Goal: Task Accomplishment & Management: Manage account settings

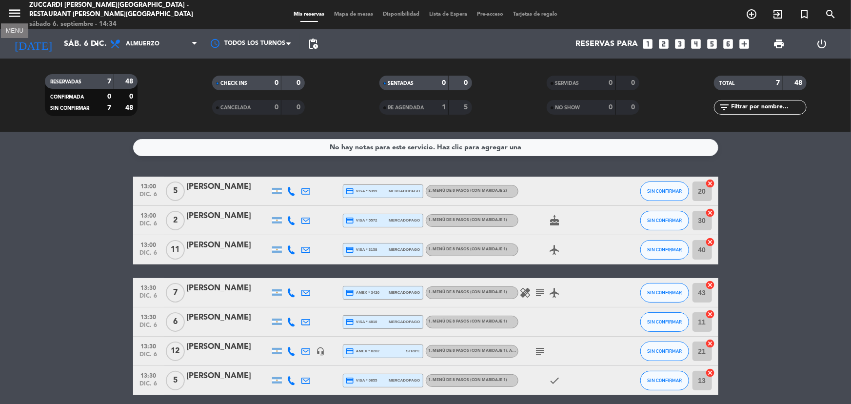
click at [13, 16] on icon "menu" at bounding box center [14, 13] width 15 height 15
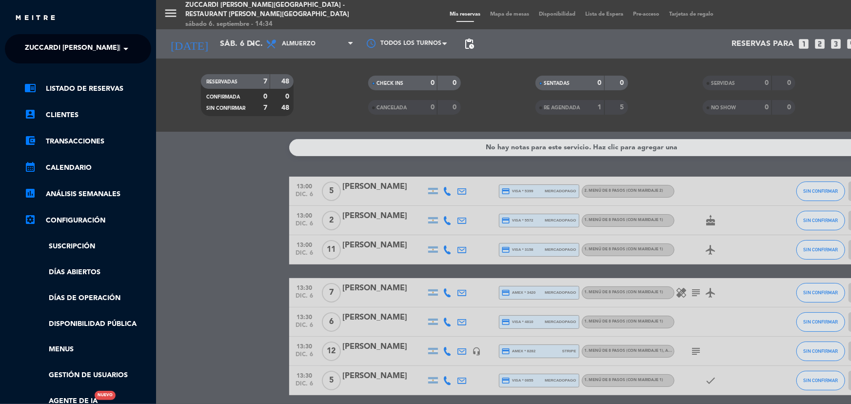
click at [120, 47] on span at bounding box center [128, 49] width 17 height 20
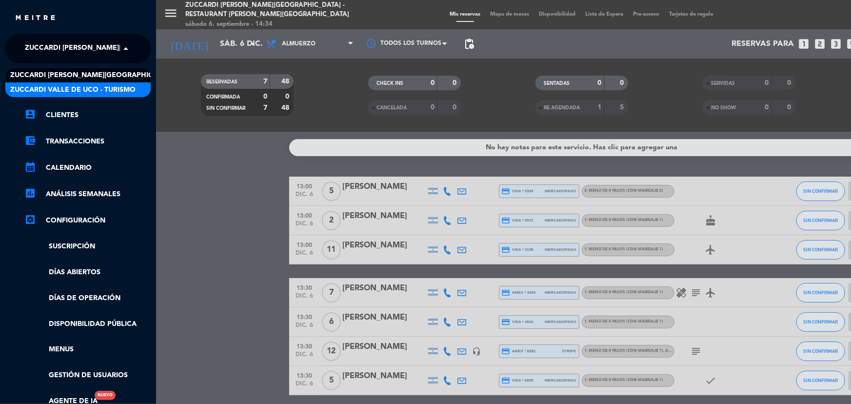
click at [120, 86] on span "Zuccardi Valle de Uco - Turismo" at bounding box center [72, 89] width 125 height 11
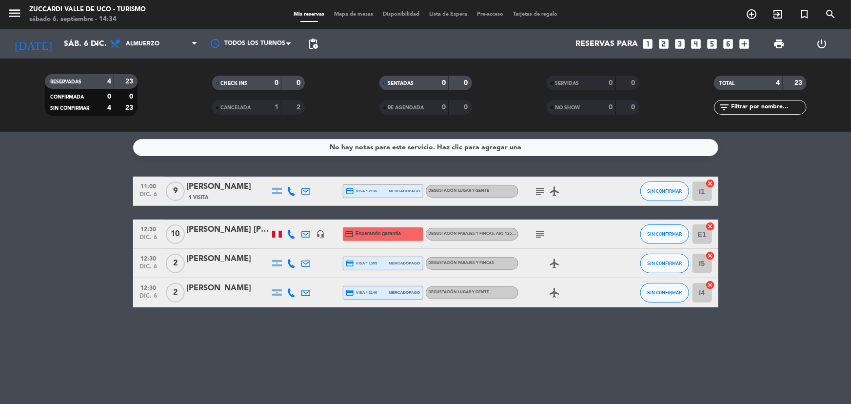
click at [191, 241] on div at bounding box center [228, 241] width 83 height 8
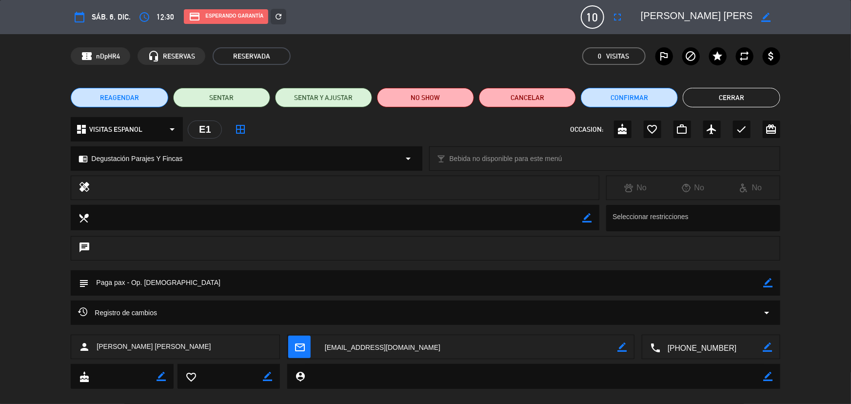
click at [722, 93] on button "Cerrar" at bounding box center [731, 98] width 97 height 20
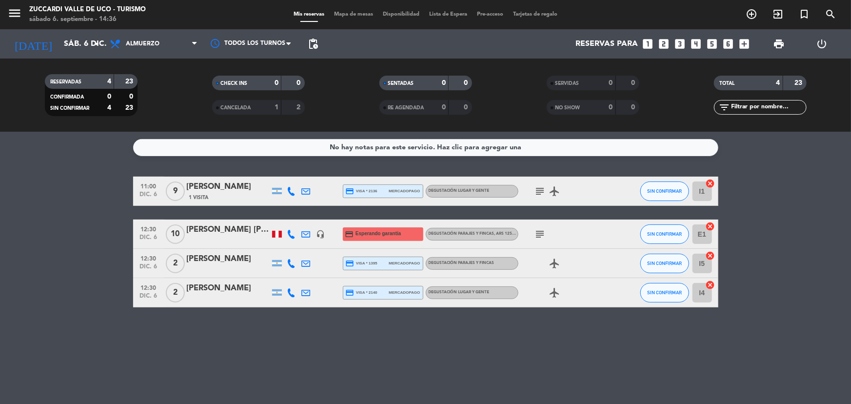
click at [228, 226] on div "[PERSON_NAME] [PERSON_NAME]" at bounding box center [228, 229] width 83 height 13
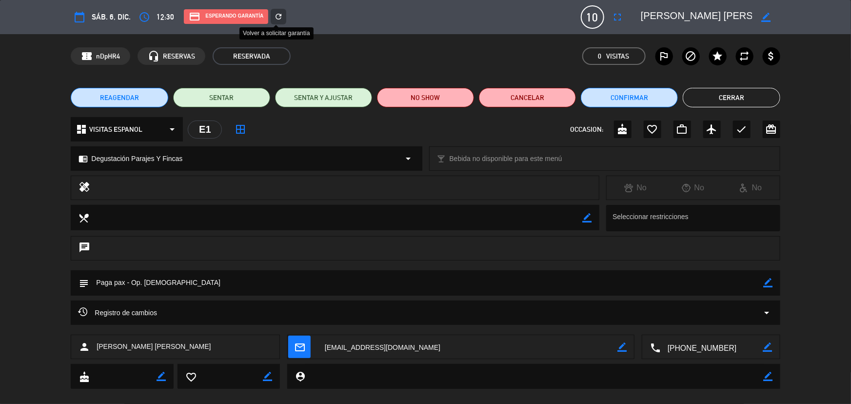
click at [276, 15] on icon "refresh" at bounding box center [278, 16] width 9 height 9
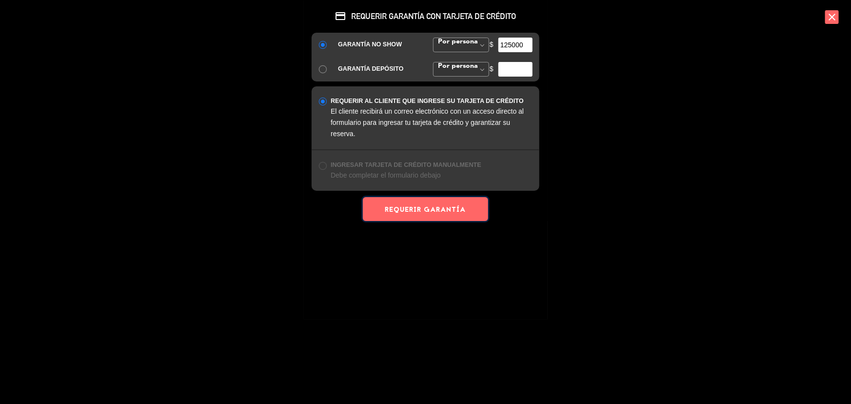
click at [438, 213] on button "REQUERIR GARANTÍA" at bounding box center [425, 209] width 125 height 24
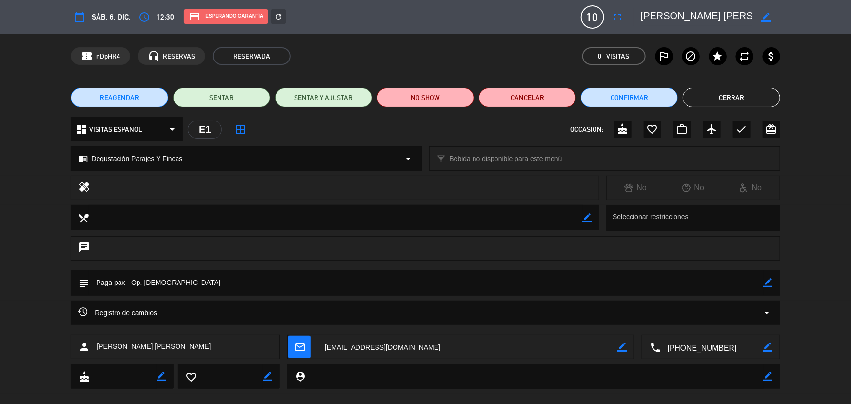
click at [720, 100] on button "Cerrar" at bounding box center [731, 98] width 97 height 20
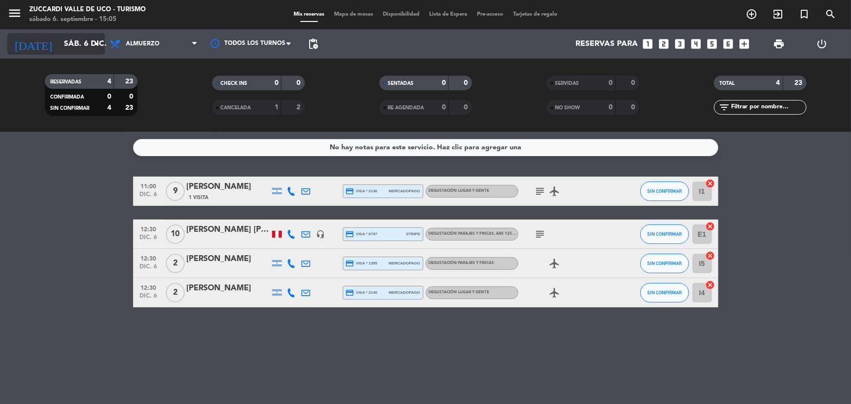
click at [72, 53] on div "[DATE] sáb. 6 dic. arrow_drop_down" at bounding box center [56, 43] width 98 height 21
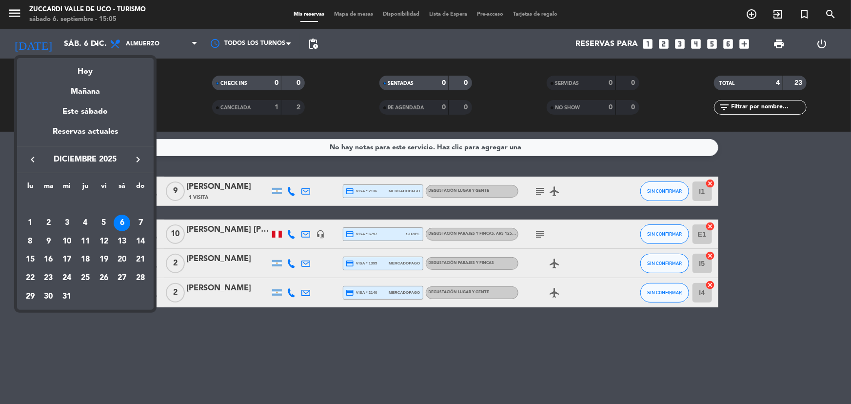
drag, startPoint x: 87, startPoint y: 94, endPoint x: 91, endPoint y: 89, distance: 6.9
click at [87, 93] on div "Mañana" at bounding box center [85, 88] width 137 height 20
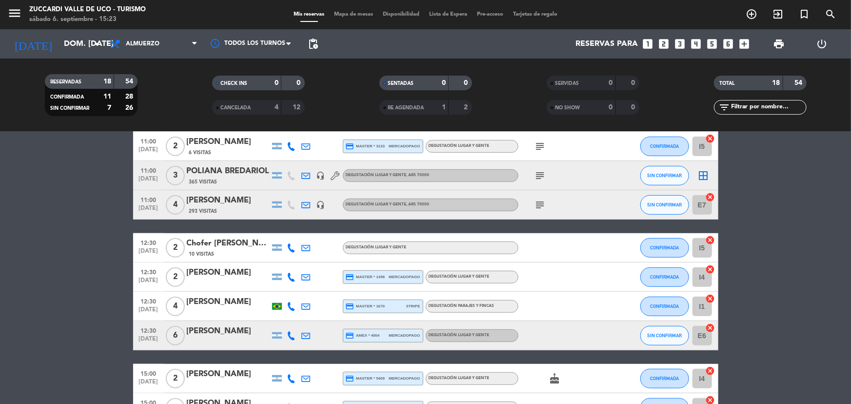
scroll to position [300, 0]
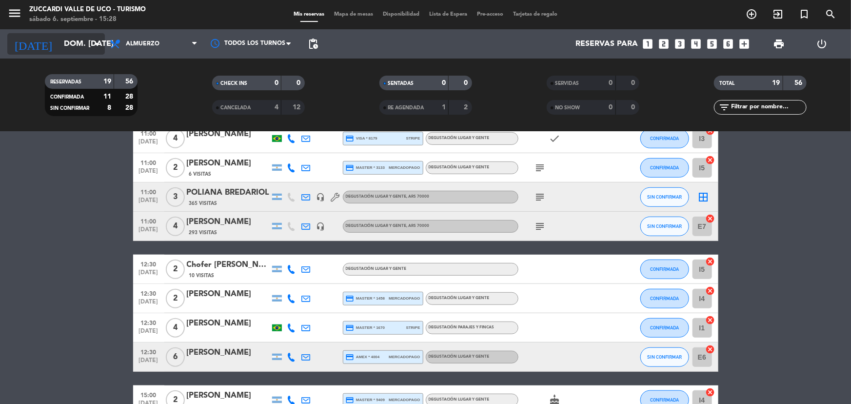
click at [81, 46] on input "dom. [DATE]" at bounding box center [110, 44] width 103 height 19
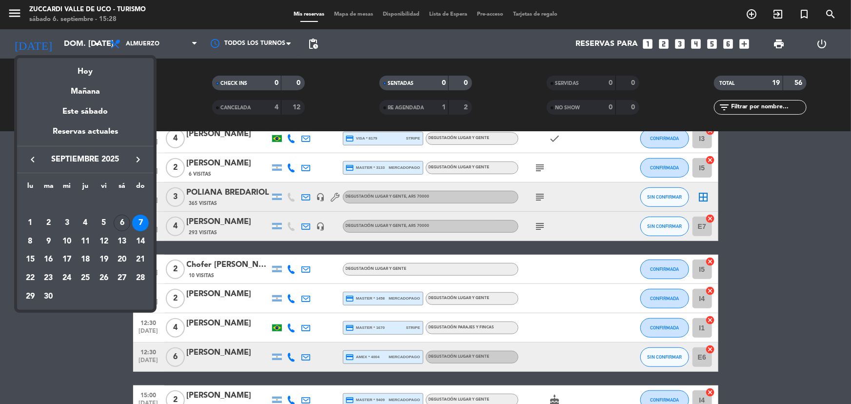
click at [135, 158] on icon "keyboard_arrow_right" at bounding box center [138, 160] width 12 height 12
drag, startPoint x: 140, startPoint y: 224, endPoint x: 139, endPoint y: 208, distance: 15.7
click at [140, 224] on div "7" at bounding box center [140, 223] width 17 height 17
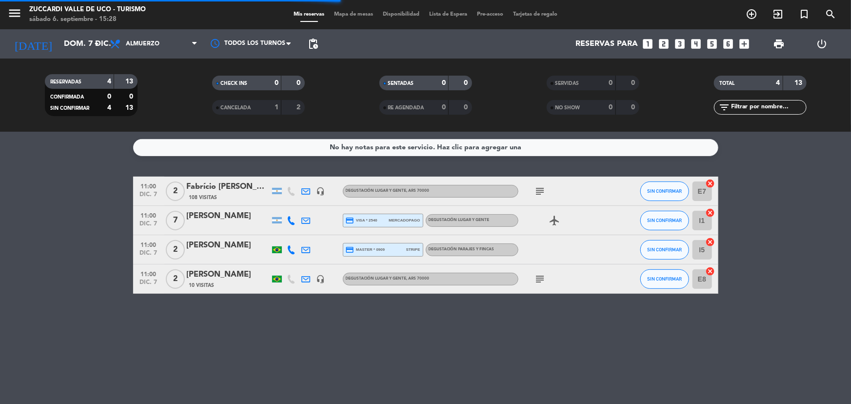
scroll to position [0, 0]
click at [80, 38] on input "dom. 7 dic." at bounding box center [110, 44] width 103 height 19
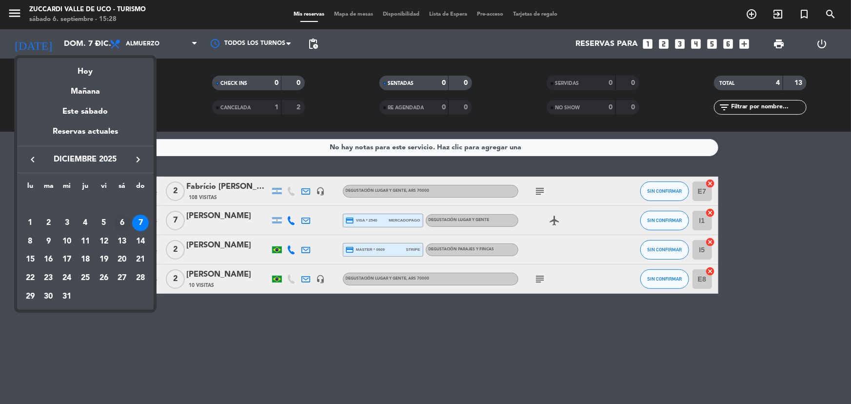
click at [122, 223] on div "6" at bounding box center [122, 223] width 17 height 17
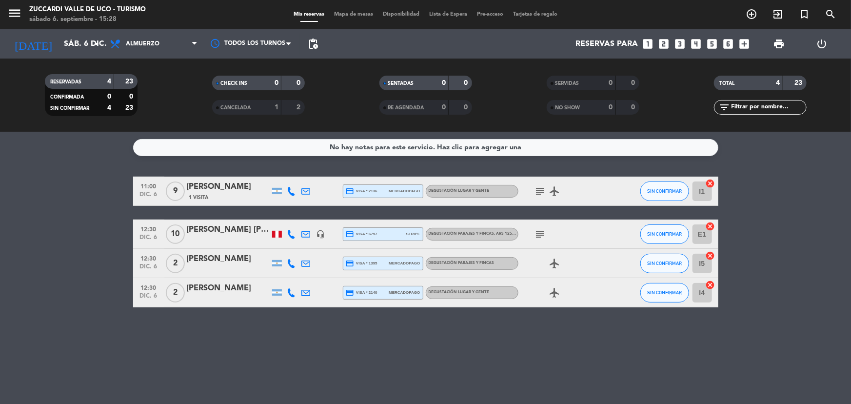
click at [224, 236] on div "[PERSON_NAME] [PERSON_NAME]" at bounding box center [228, 229] width 83 height 13
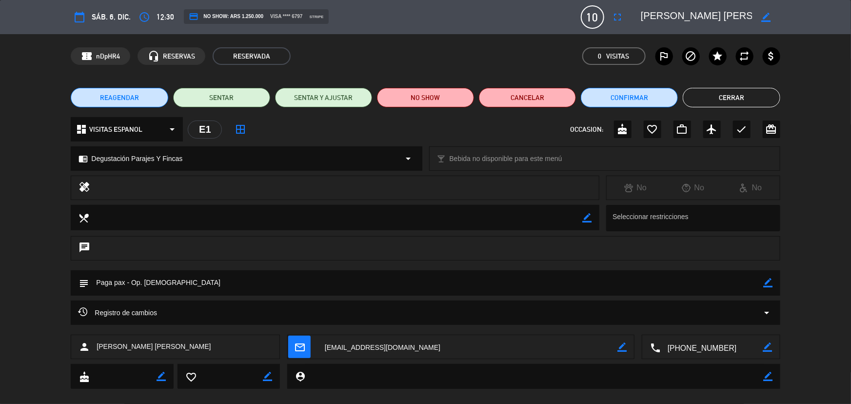
click at [117, 96] on span "REAGENDAR" at bounding box center [119, 98] width 39 height 10
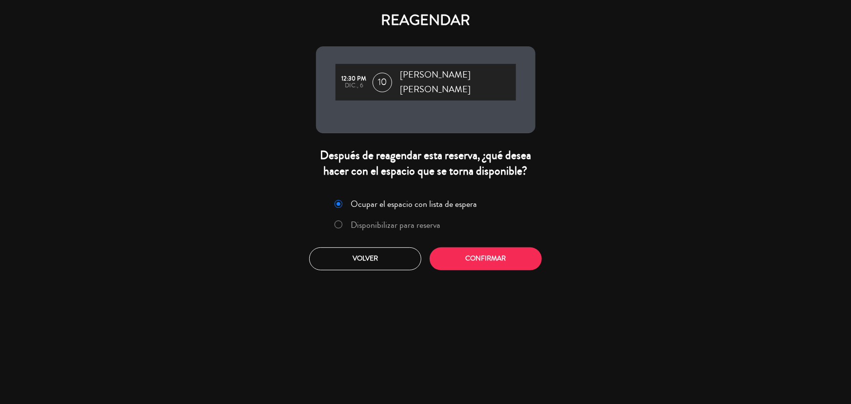
click at [430, 220] on label "Disponibilizar para reserva" at bounding box center [396, 224] width 90 height 9
click at [399, 252] on button "Volver" at bounding box center [365, 258] width 112 height 23
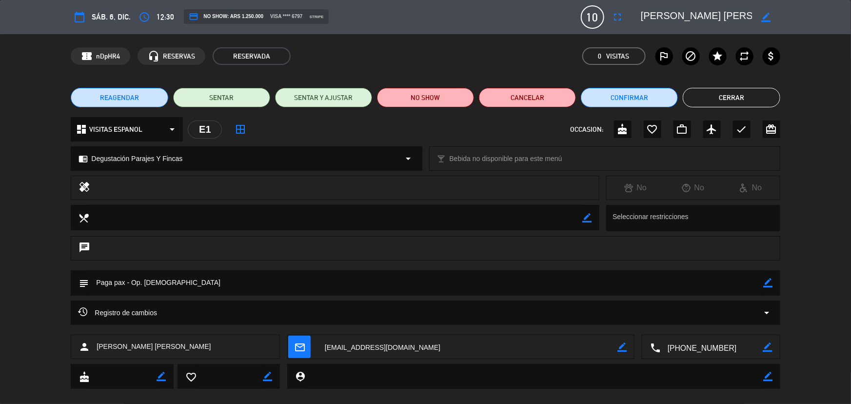
click at [745, 101] on button "Cerrar" at bounding box center [731, 98] width 97 height 20
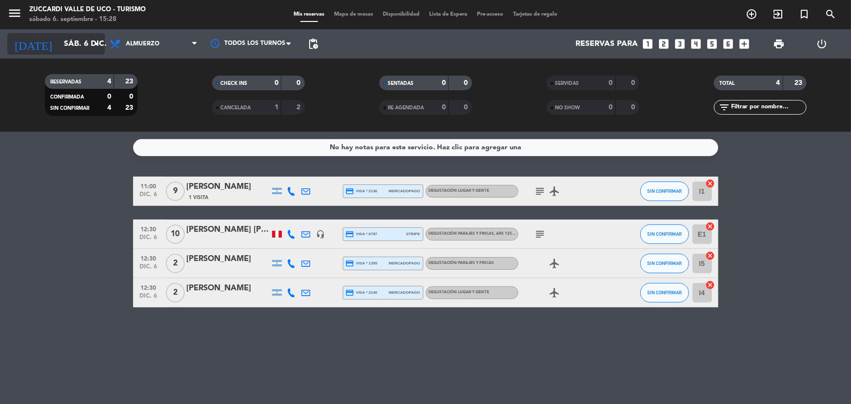
click at [87, 47] on input "sáb. 6 dic." at bounding box center [110, 44] width 103 height 19
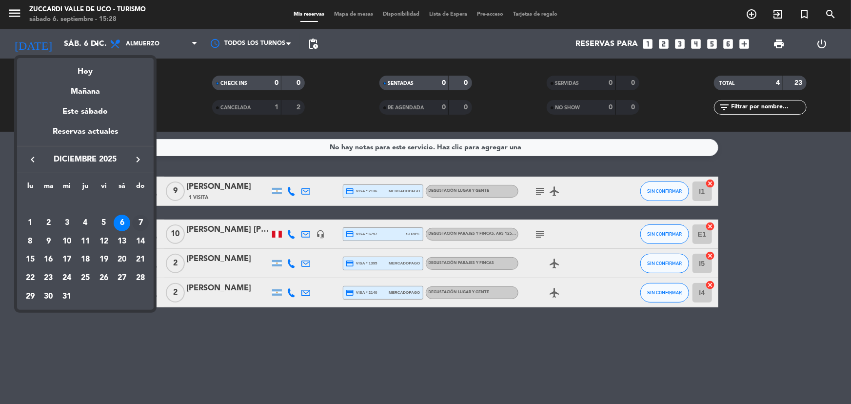
click at [142, 220] on div "7" at bounding box center [140, 223] width 17 height 17
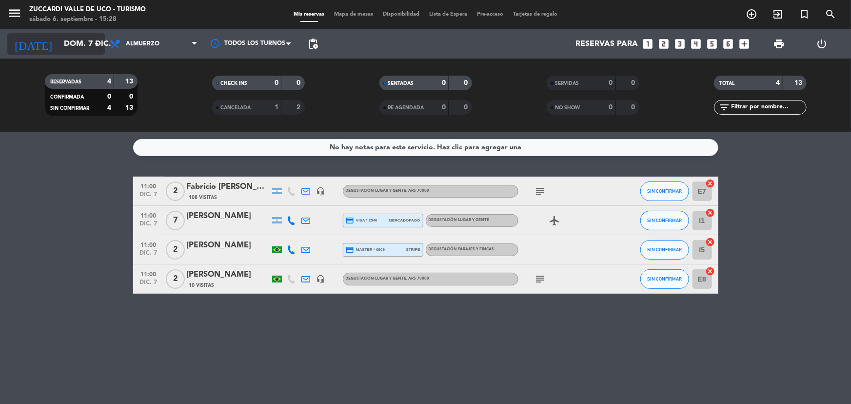
click at [80, 49] on input "dom. 7 dic." at bounding box center [110, 44] width 103 height 19
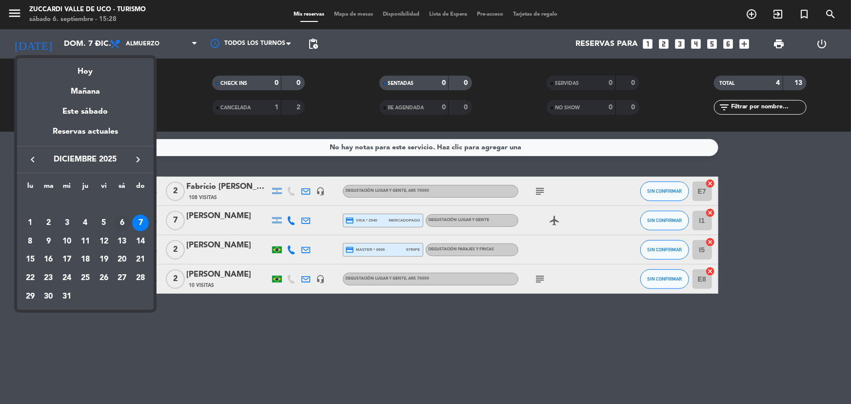
click at [121, 224] on div "6" at bounding box center [122, 223] width 17 height 17
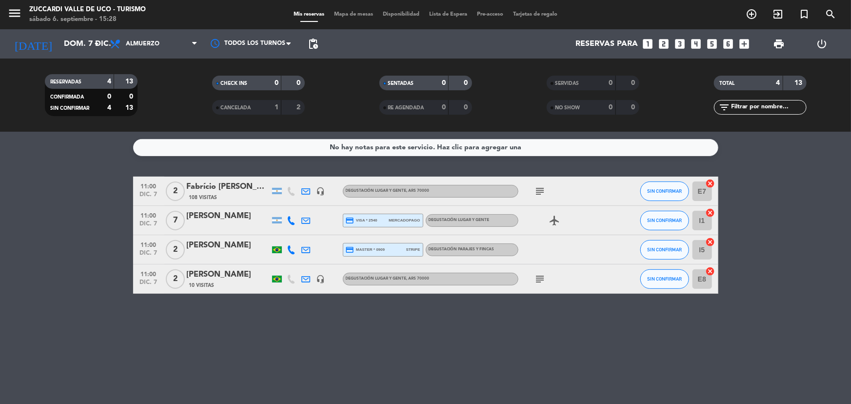
type input "sáb. 6 dic."
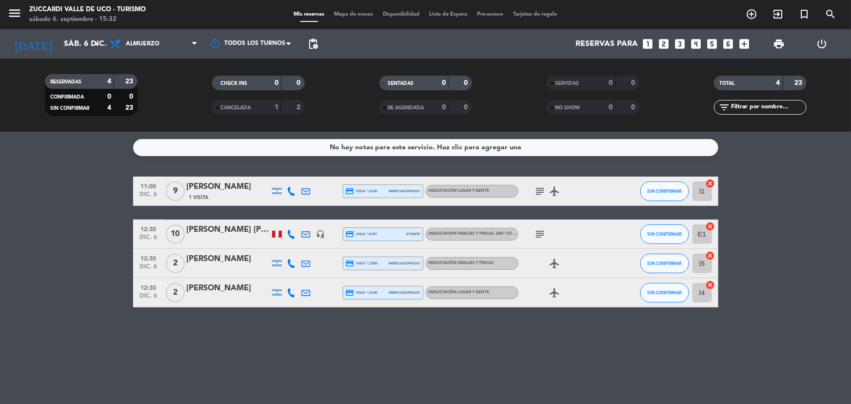
click at [206, 239] on div at bounding box center [228, 241] width 83 height 8
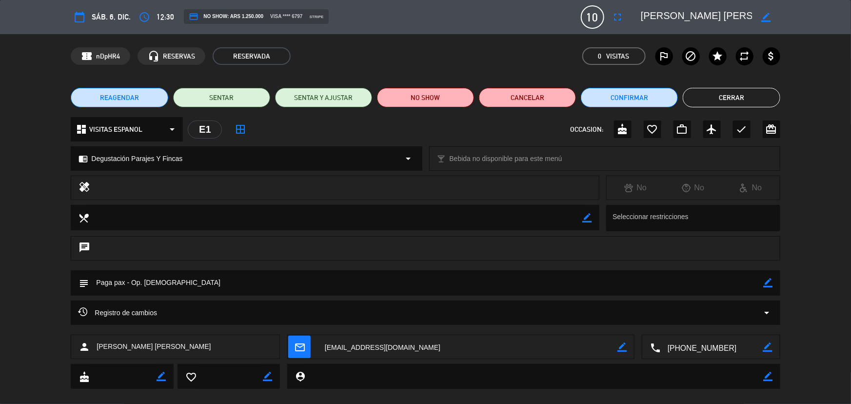
click at [139, 100] on button "REAGENDAR" at bounding box center [119, 98] width 97 height 20
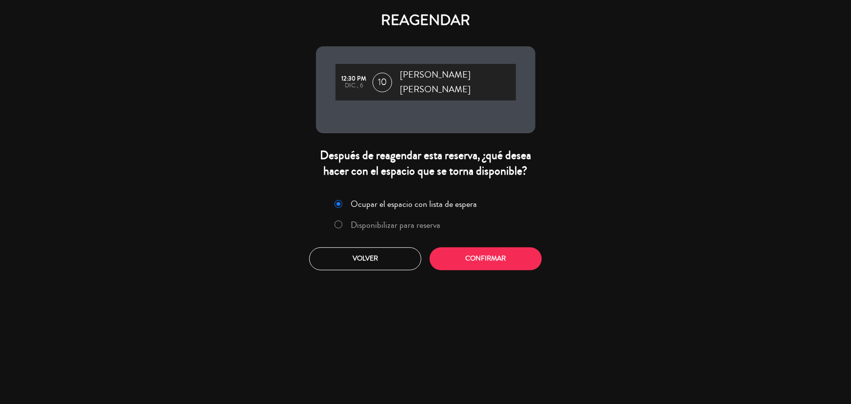
drag, startPoint x: 394, startPoint y: 217, endPoint x: 429, endPoint y: 217, distance: 34.6
click at [395, 220] on label "Disponibilizar para reserva" at bounding box center [396, 224] width 90 height 9
click at [468, 247] on button "Confirmar" at bounding box center [486, 258] width 112 height 23
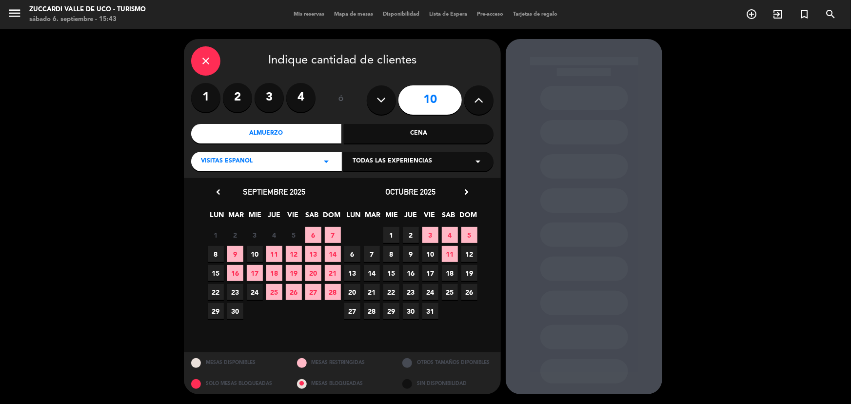
click at [415, 158] on span "Todas las experiencias" at bounding box center [393, 162] width 80 height 10
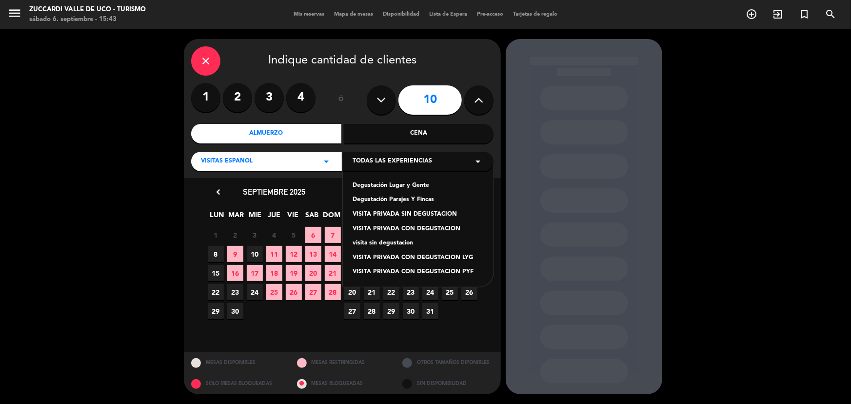
click at [216, 55] on div "close" at bounding box center [205, 60] width 29 height 29
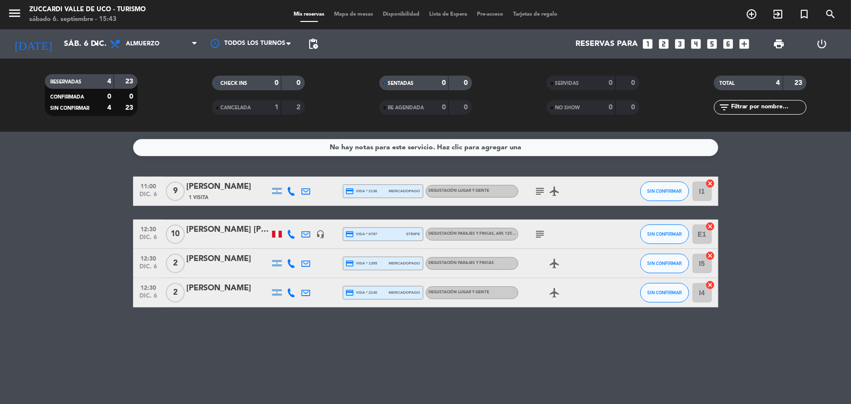
click at [212, 236] on div "[PERSON_NAME] [PERSON_NAME]" at bounding box center [228, 229] width 83 height 13
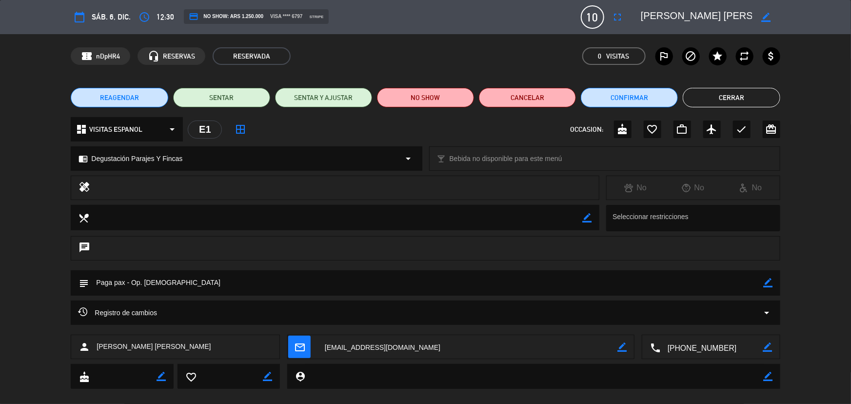
click at [131, 98] on span "REAGENDAR" at bounding box center [119, 98] width 39 height 10
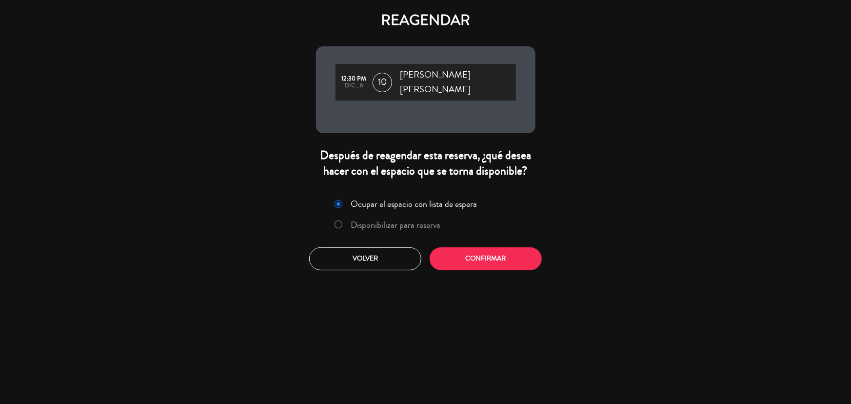
click at [417, 220] on label "Disponibilizar para reserva" at bounding box center [396, 224] width 90 height 9
click at [499, 250] on button "Confirmar" at bounding box center [486, 258] width 112 height 23
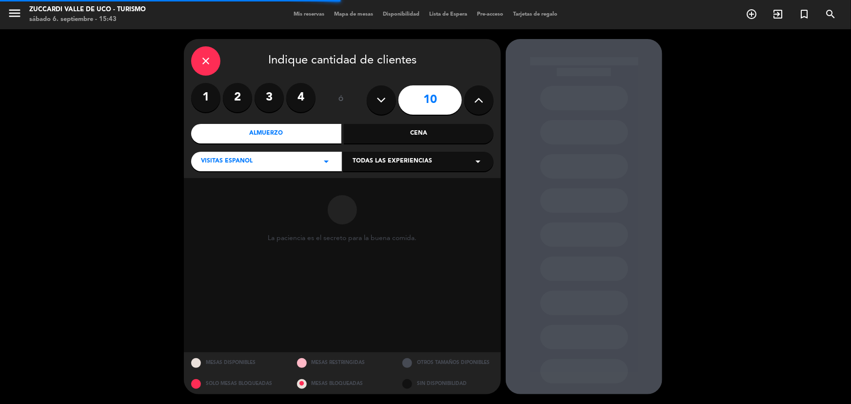
click at [424, 169] on div "Todas las experiencias arrow_drop_down" at bounding box center [418, 162] width 151 height 20
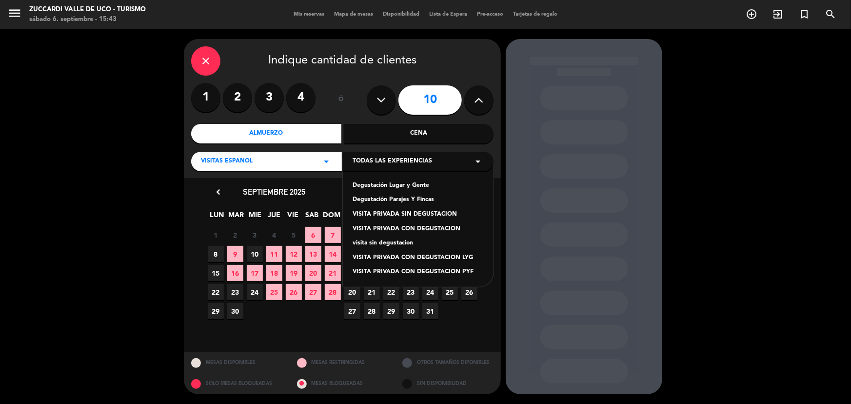
click at [425, 201] on div "Degustación Parajes Y Fincas" at bounding box center [418, 200] width 131 height 10
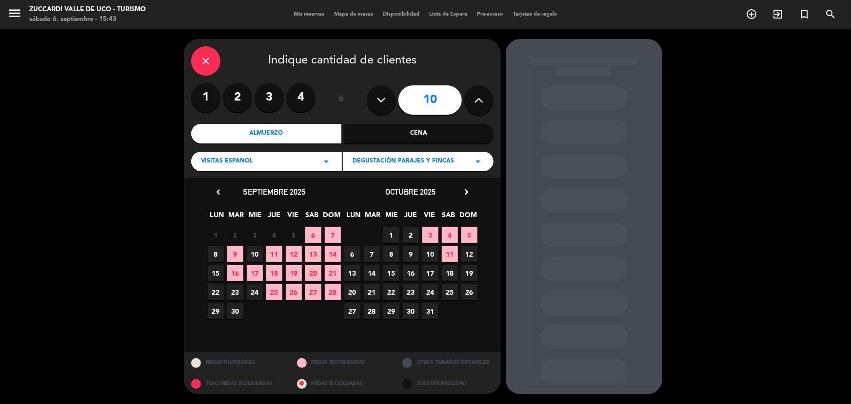
click at [467, 194] on icon "chevron_right" at bounding box center [466, 192] width 10 height 10
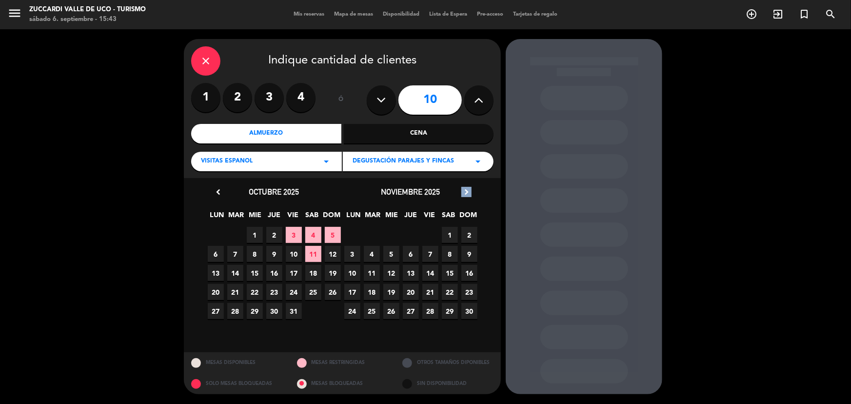
click at [467, 194] on icon "chevron_right" at bounding box center [466, 192] width 10 height 10
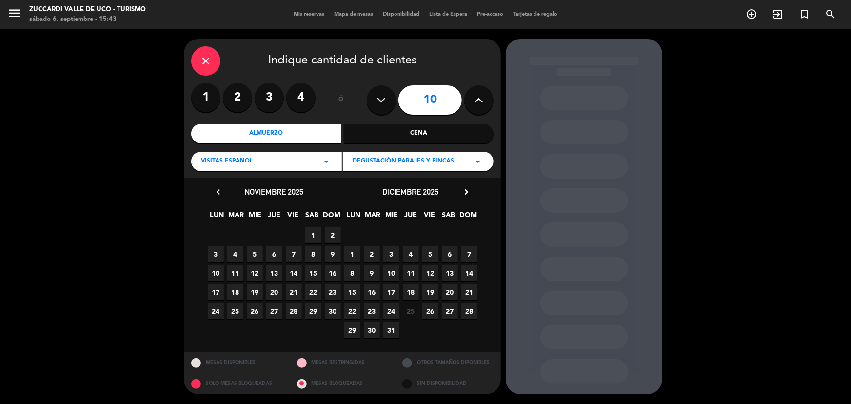
click at [471, 253] on span "7" at bounding box center [469, 254] width 16 height 16
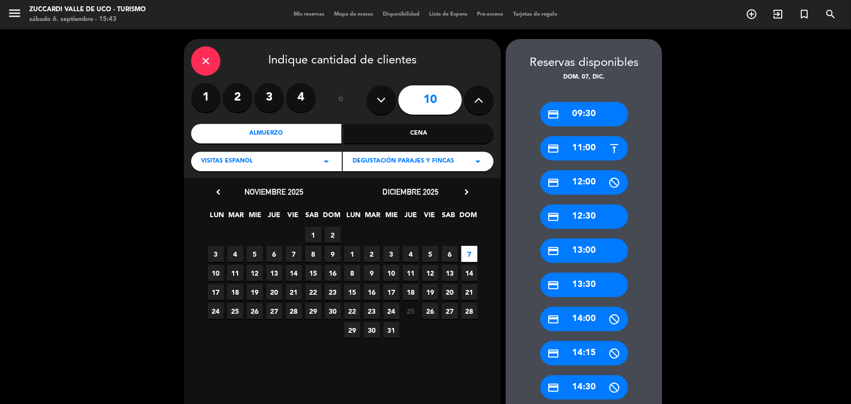
click at [598, 225] on div "credit_card 12:30" at bounding box center [584, 216] width 88 height 24
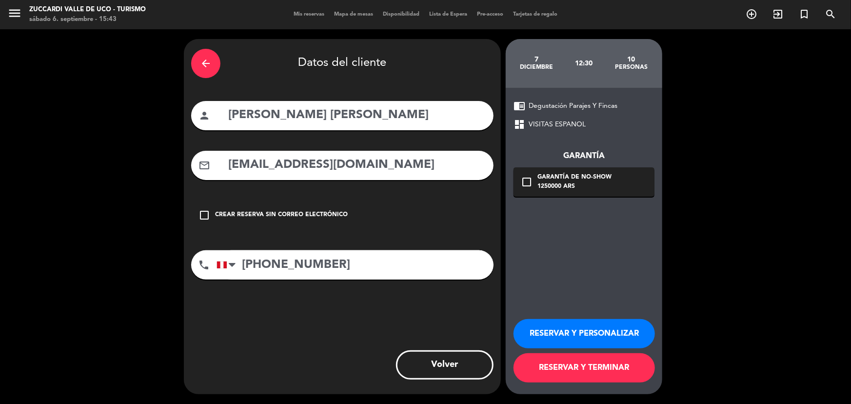
drag, startPoint x: 577, startPoint y: 342, endPoint x: 555, endPoint y: 325, distance: 27.8
click at [560, 327] on button "RESERVAR Y PERSONALIZAR" at bounding box center [584, 333] width 141 height 29
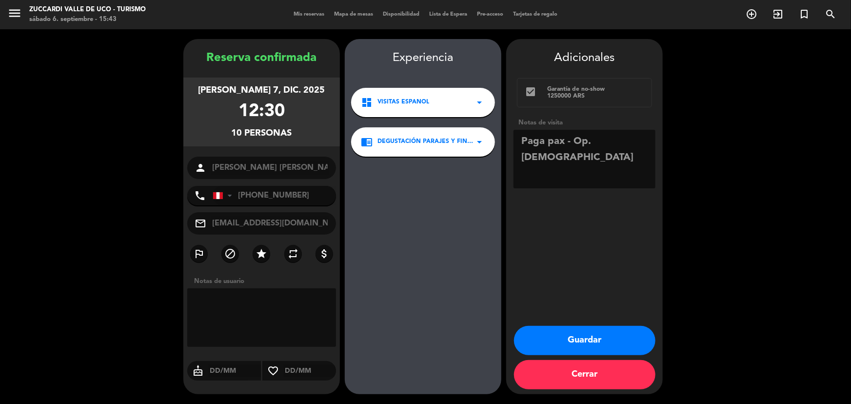
click at [596, 350] on button "Guardar" at bounding box center [584, 340] width 141 height 29
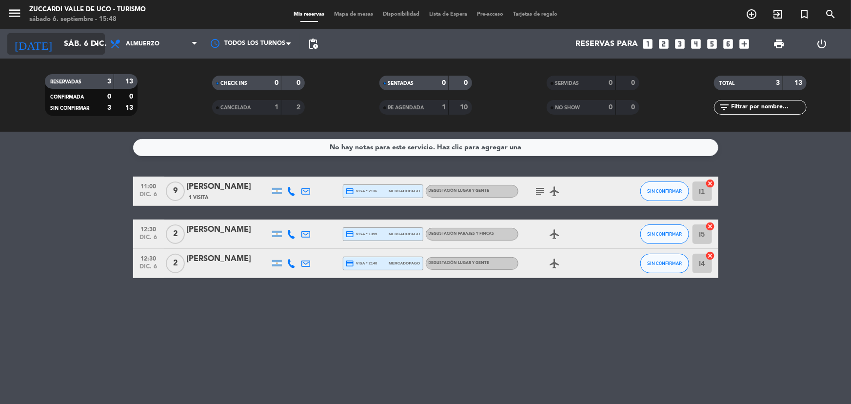
click at [79, 46] on input "sáb. 6 dic." at bounding box center [110, 44] width 103 height 19
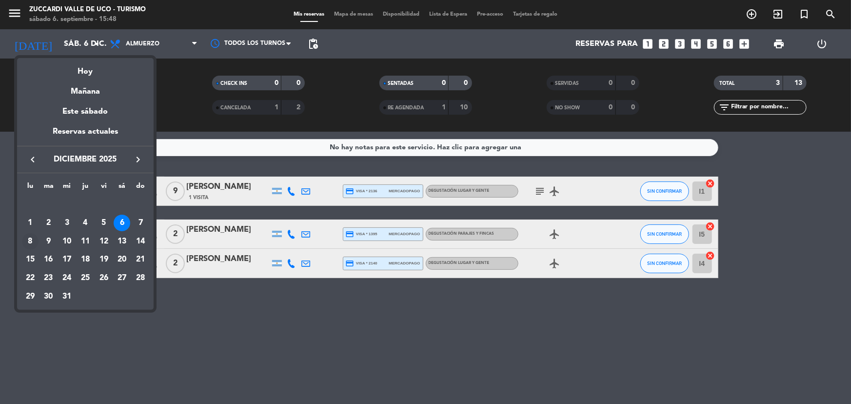
click at [34, 242] on div "8" at bounding box center [30, 241] width 17 height 17
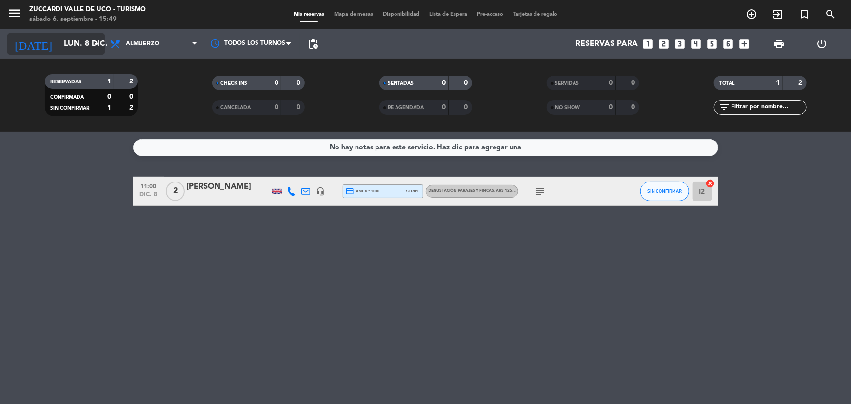
click at [80, 41] on input "lun. 8 dic." at bounding box center [110, 44] width 103 height 19
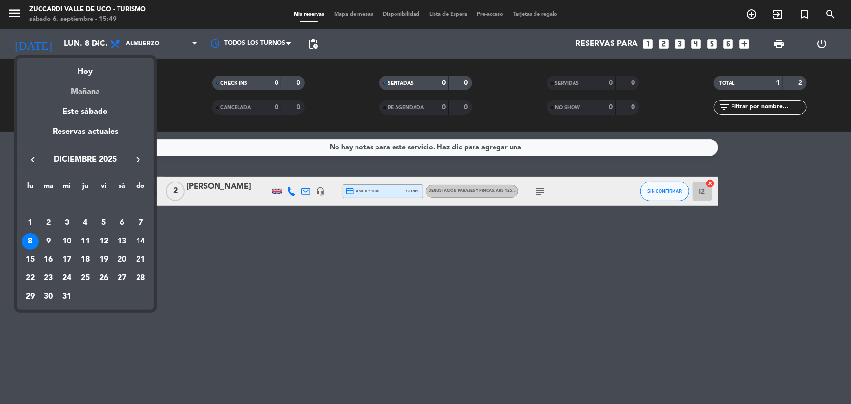
click at [78, 91] on div "Mañana" at bounding box center [85, 88] width 137 height 20
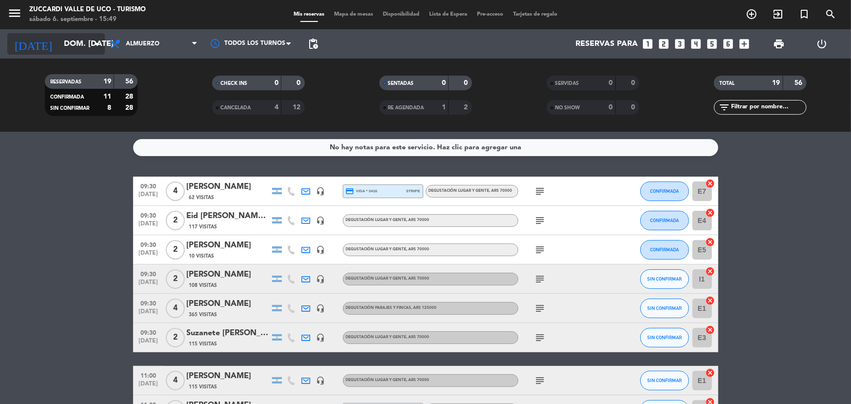
click at [85, 39] on input "dom. [DATE]" at bounding box center [110, 44] width 103 height 19
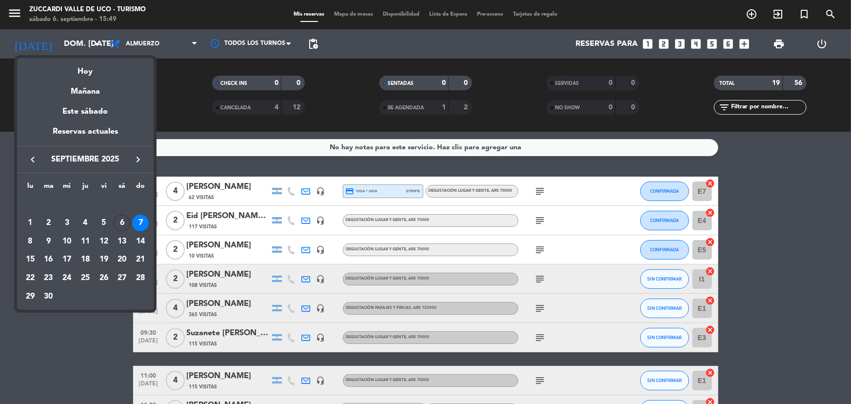
click at [36, 240] on div "8" at bounding box center [30, 241] width 17 height 17
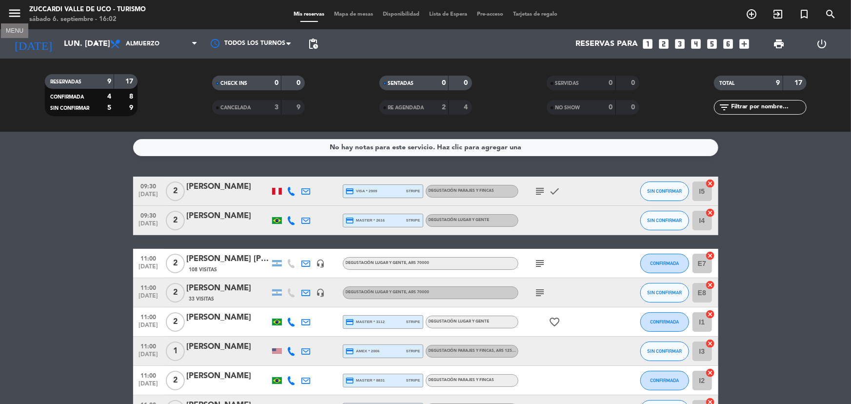
click at [15, 16] on icon "menu" at bounding box center [14, 13] width 15 height 15
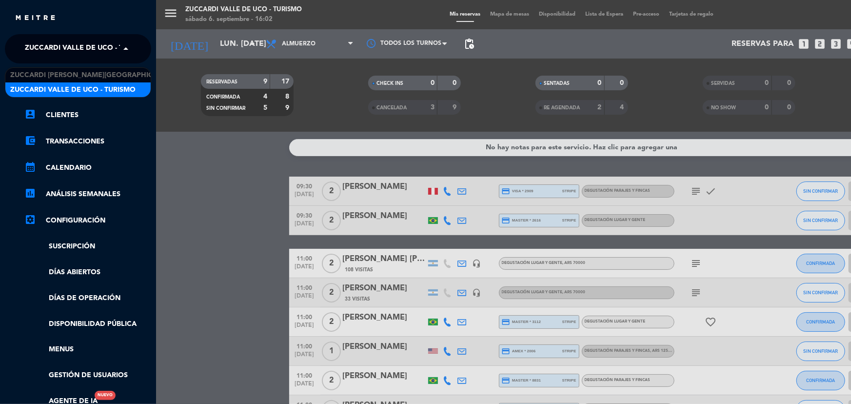
click at [112, 48] on span "Zuccardi Valle de Uco - Turismo" at bounding box center [87, 49] width 125 height 20
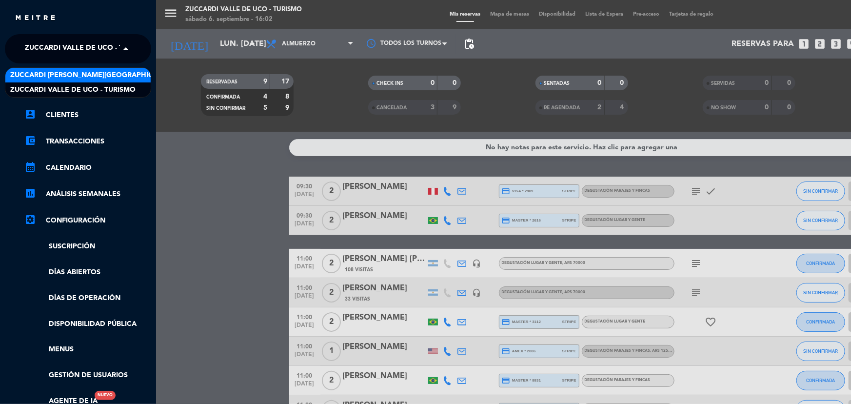
click at [131, 75] on span "Zuccardi [PERSON_NAME][GEOGRAPHIC_DATA] - Restaurant [PERSON_NAME][GEOGRAPHIC_D…" at bounding box center [183, 75] width 347 height 11
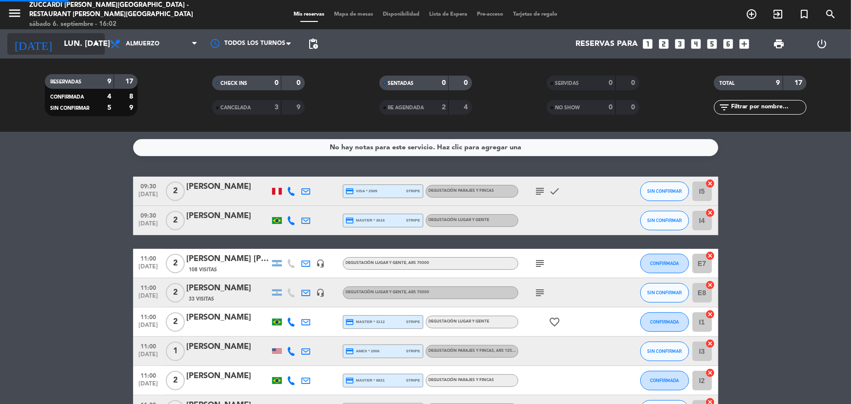
click at [71, 49] on input "lun. [DATE]" at bounding box center [110, 44] width 103 height 19
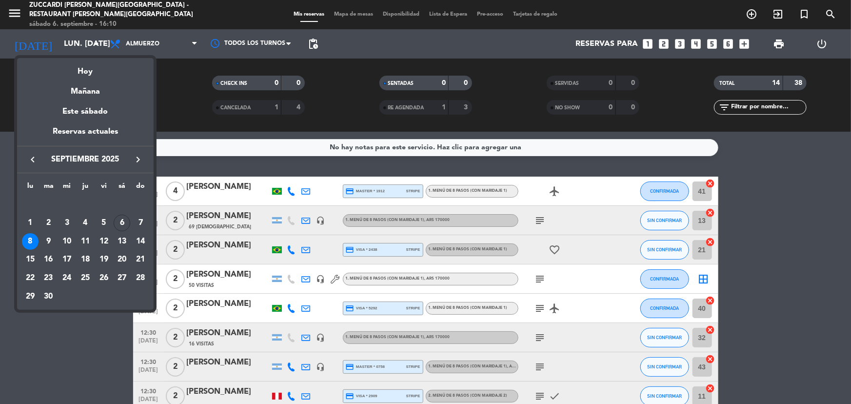
drag, startPoint x: 63, startPoint y: 339, endPoint x: 65, endPoint y: 325, distance: 13.9
click at [63, 340] on div at bounding box center [425, 202] width 851 height 404
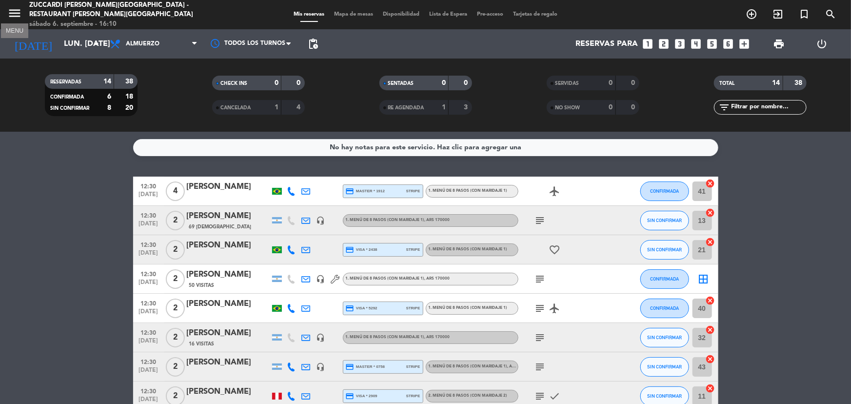
click at [19, 12] on icon "menu" at bounding box center [14, 13] width 15 height 15
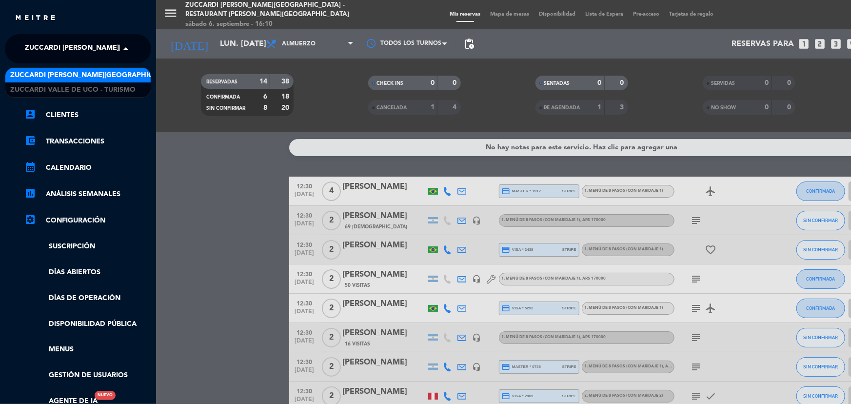
click at [120, 44] on span at bounding box center [128, 49] width 17 height 20
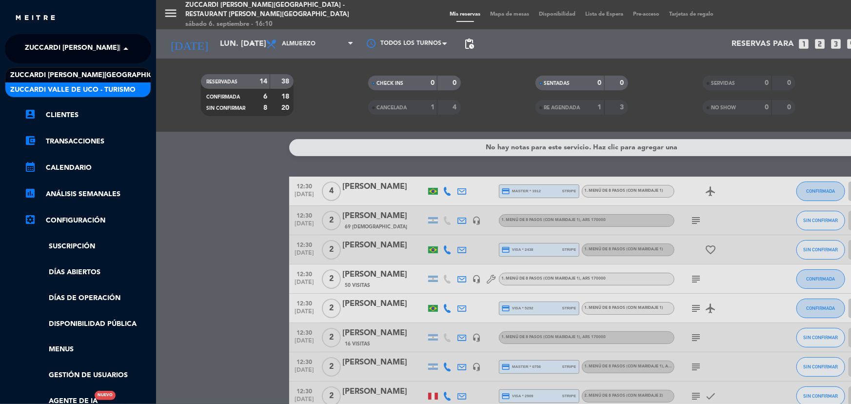
click at [129, 89] on span "Zuccardi Valle de Uco - Turismo" at bounding box center [72, 89] width 125 height 11
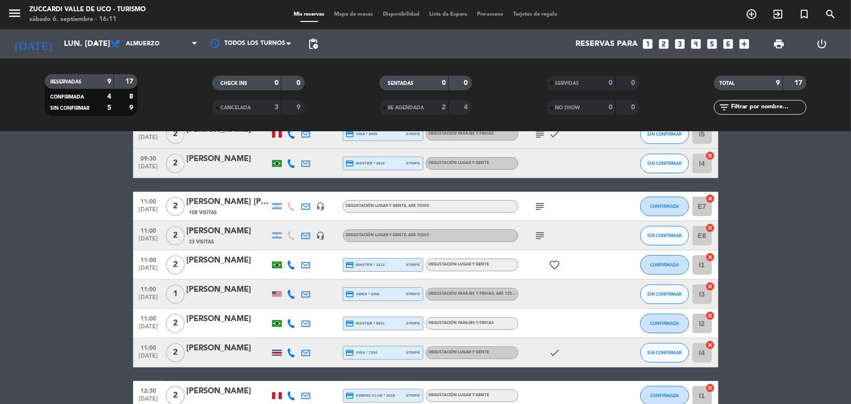
scroll to position [112, 0]
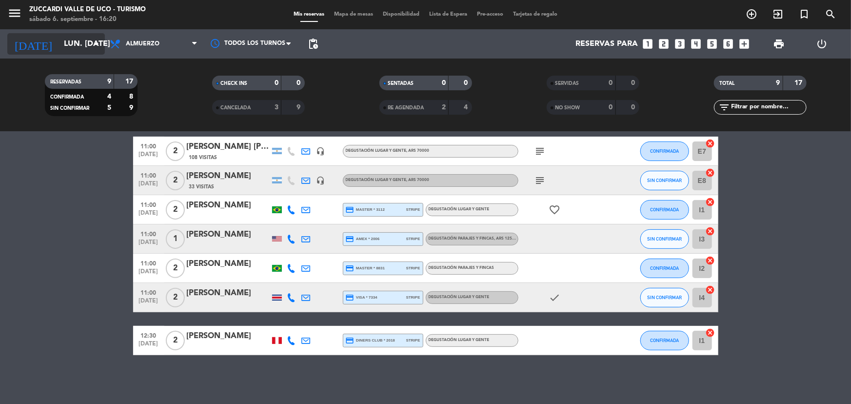
click at [69, 35] on input "lun. [DATE]" at bounding box center [110, 44] width 103 height 19
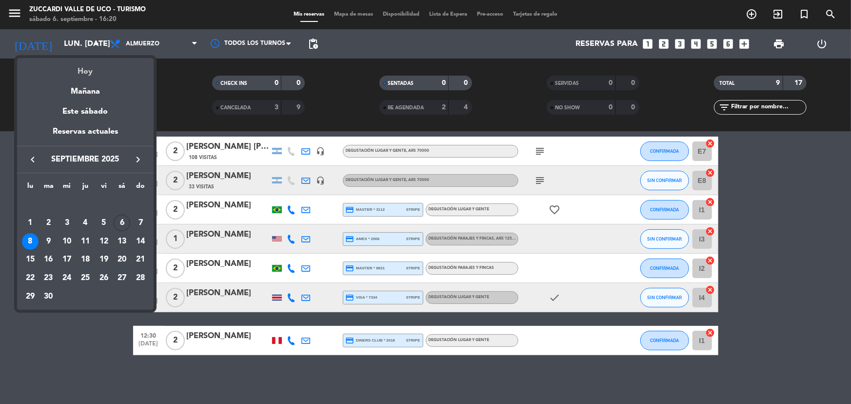
click at [93, 75] on div "Hoy" at bounding box center [85, 68] width 137 height 20
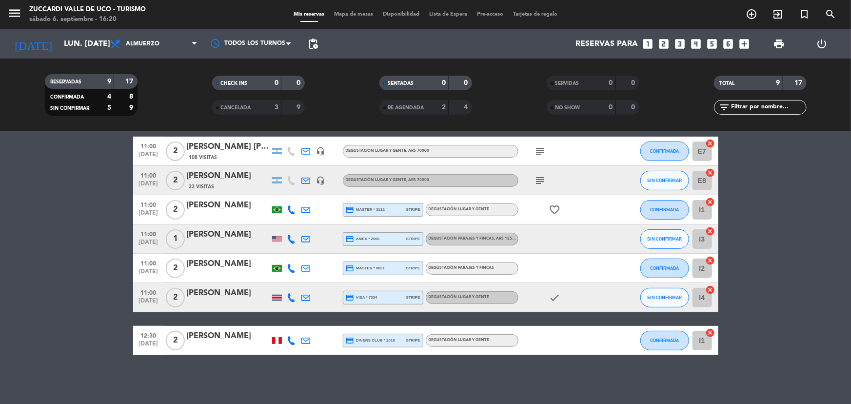
type input "sáb. [DATE]"
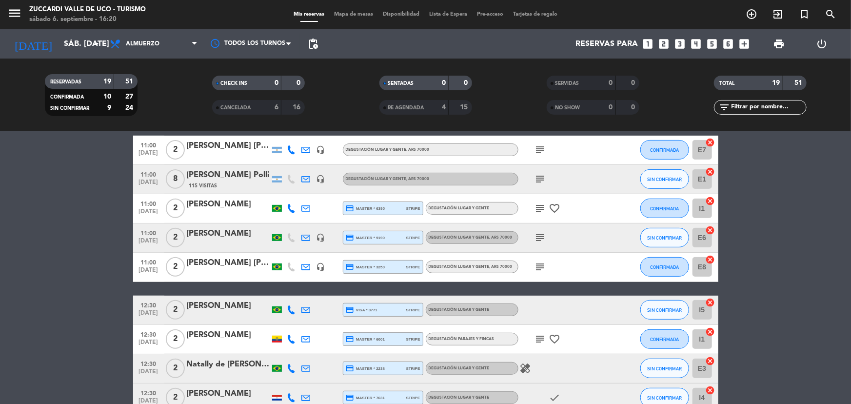
scroll to position [239, 0]
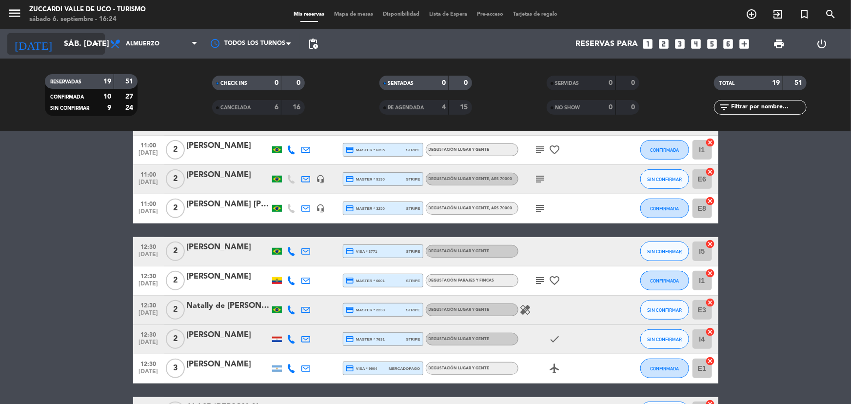
click at [77, 38] on input "sáb. [DATE]" at bounding box center [110, 44] width 103 height 19
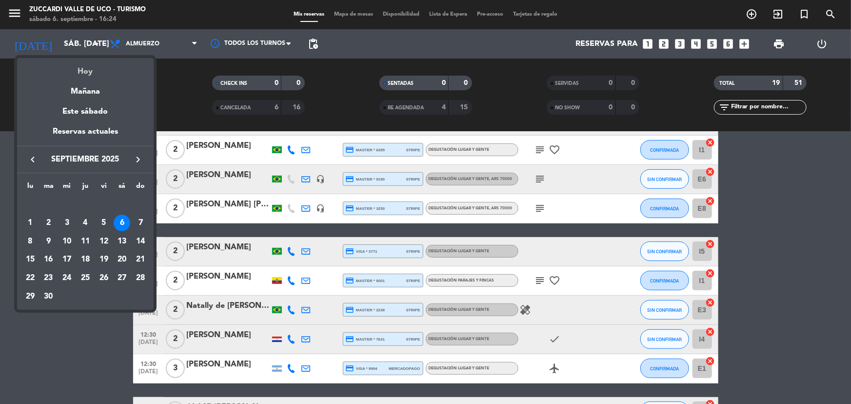
click at [88, 73] on div "Hoy" at bounding box center [85, 68] width 137 height 20
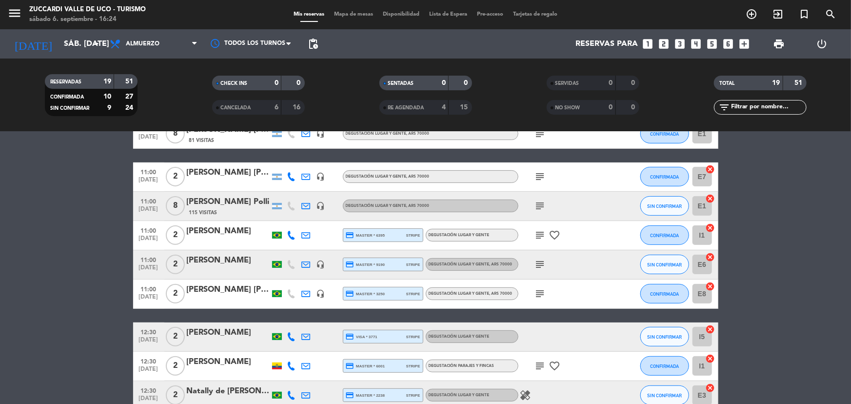
scroll to position [150, 0]
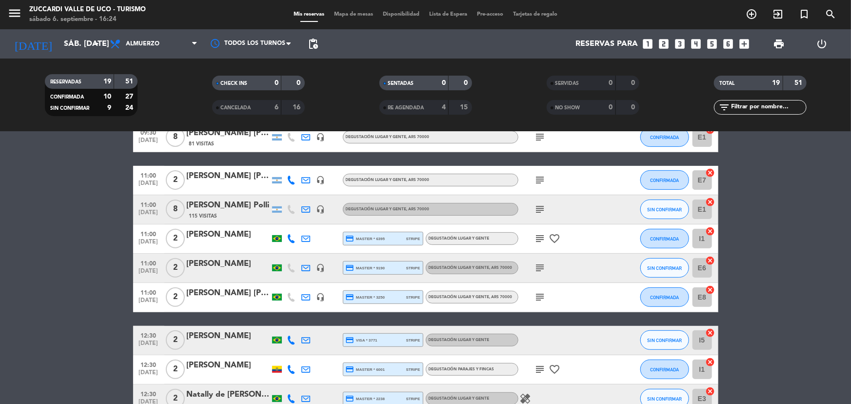
click at [207, 217] on span "115 Visitas" at bounding box center [203, 216] width 28 height 8
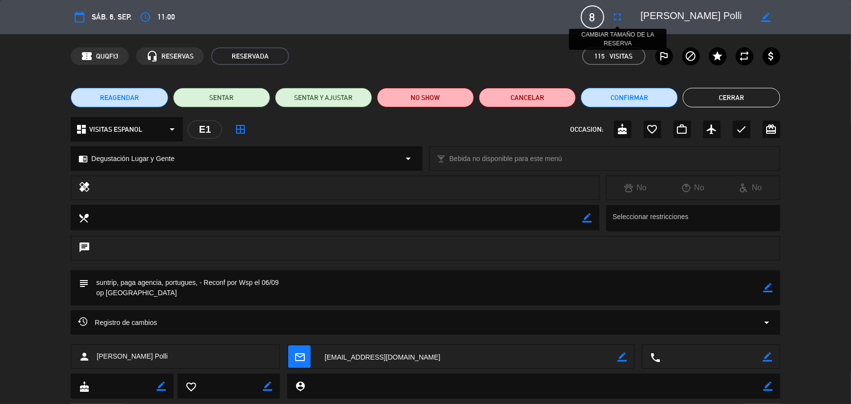
drag, startPoint x: 748, startPoint y: 16, endPoint x: 615, endPoint y: 16, distance: 133.2
click at [615, 16] on div "calendar_today sáb. 6, sep. access_time 11:00 8 Camila Scheraiber Polli fullscr…" at bounding box center [425, 16] width 709 height 23
